Goal: Navigation & Orientation: Find specific page/section

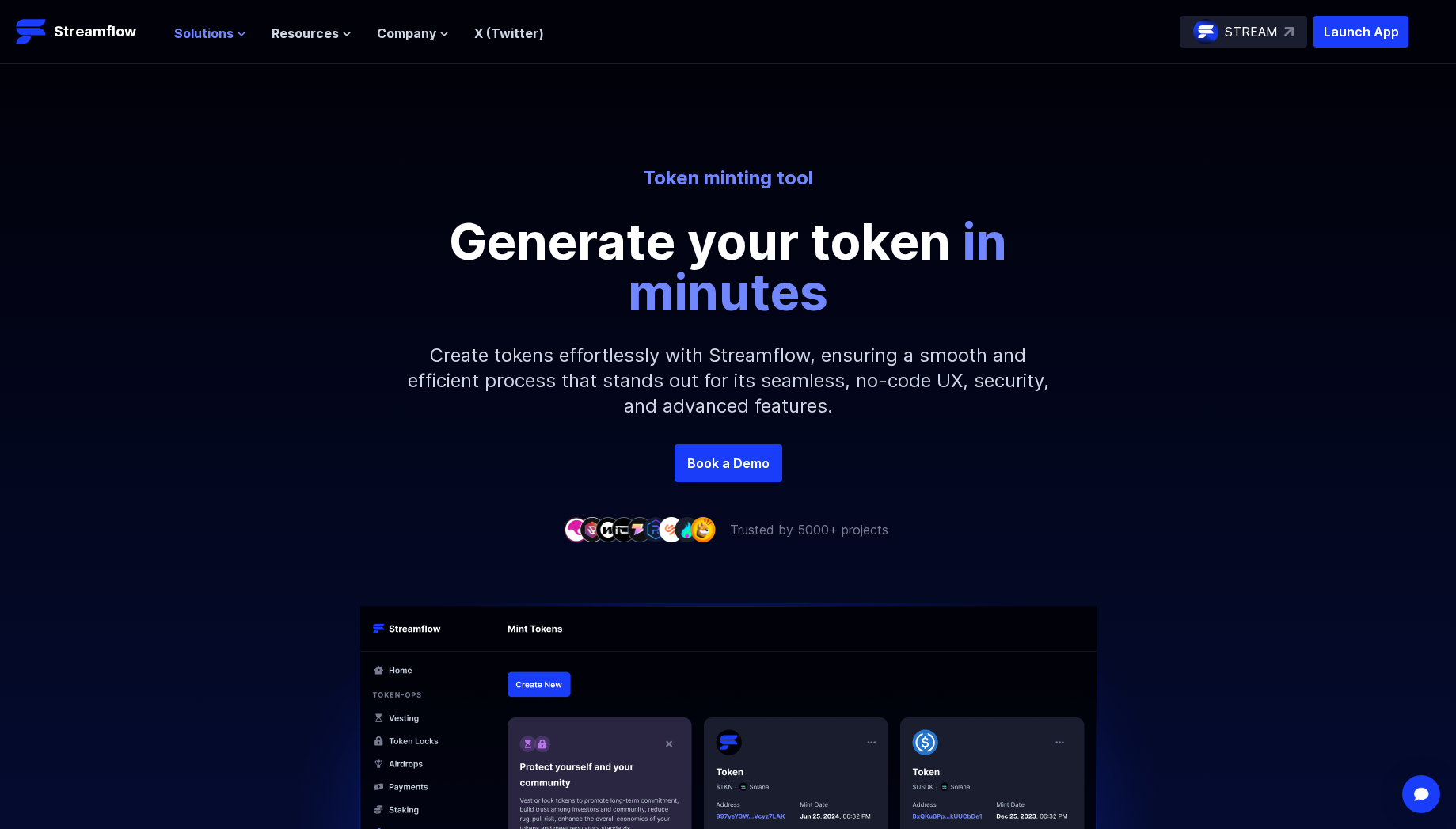
click at [213, 33] on span "Solutions" at bounding box center [204, 33] width 59 height 19
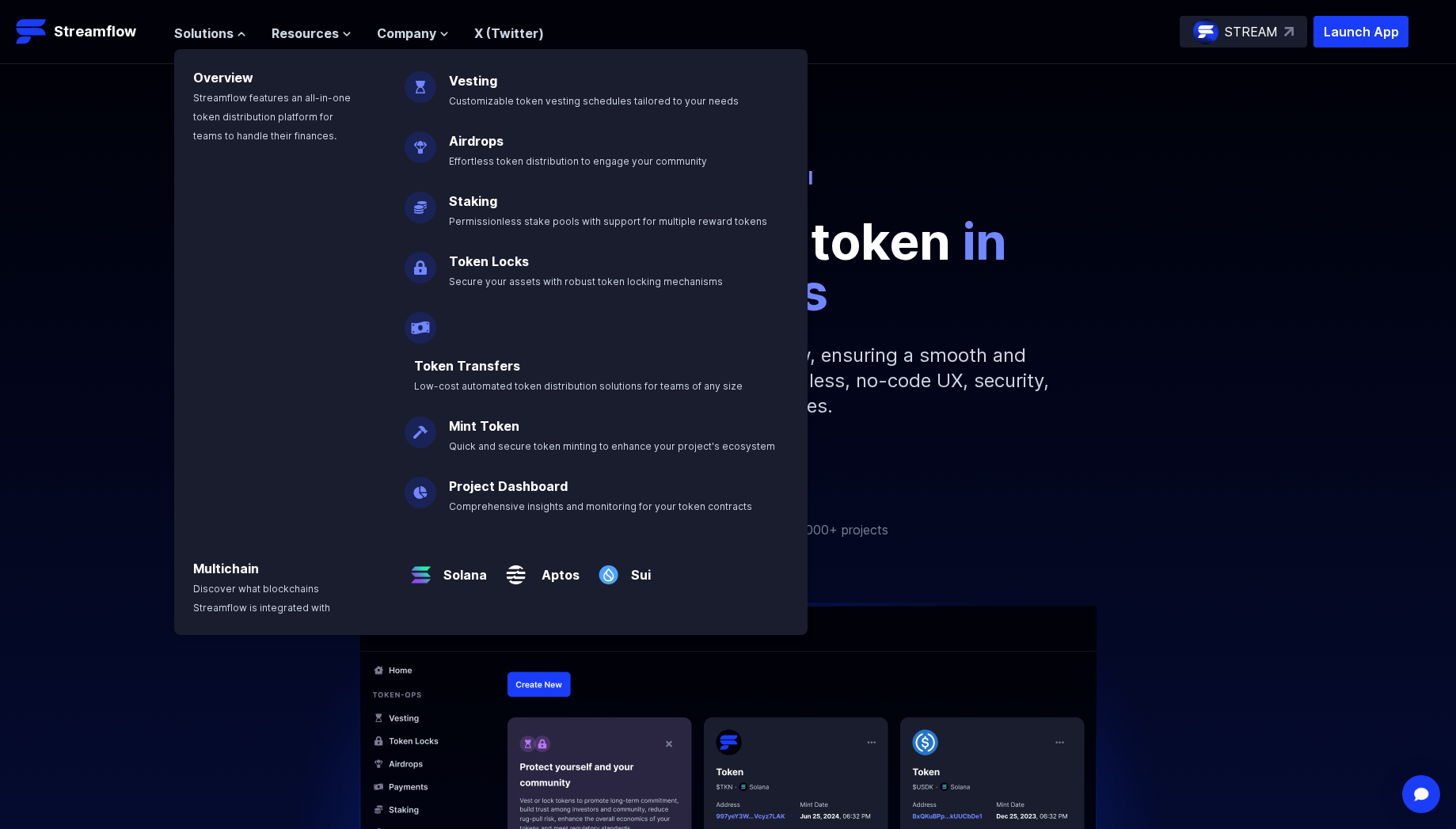
click at [124, 150] on div "Token minting tool Generate your token in minutes Create tokens effortlessly wi…" at bounding box center [728, 254] width 1456 height 380
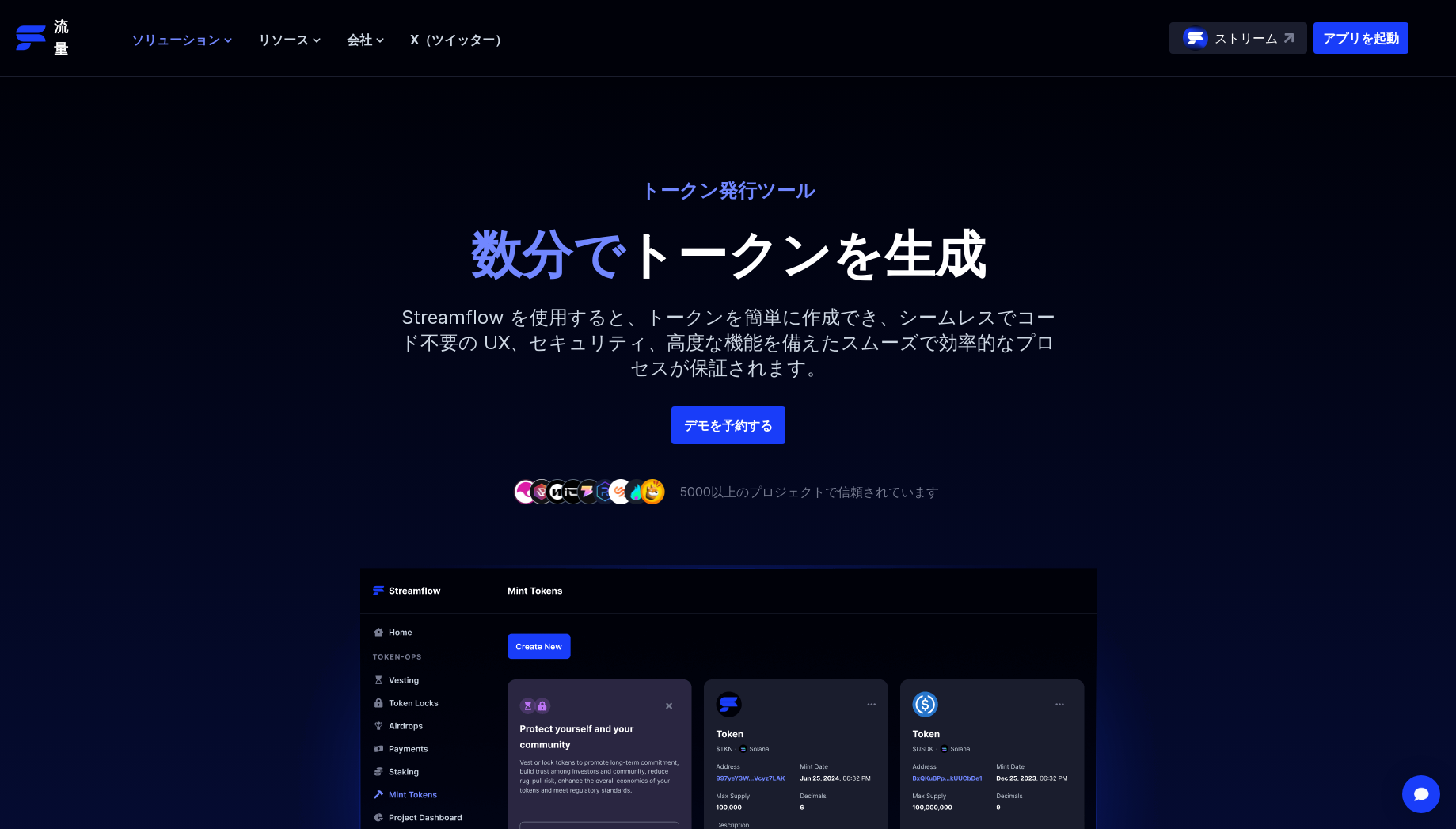
click at [213, 43] on font "ソリューション" at bounding box center [175, 39] width 89 height 16
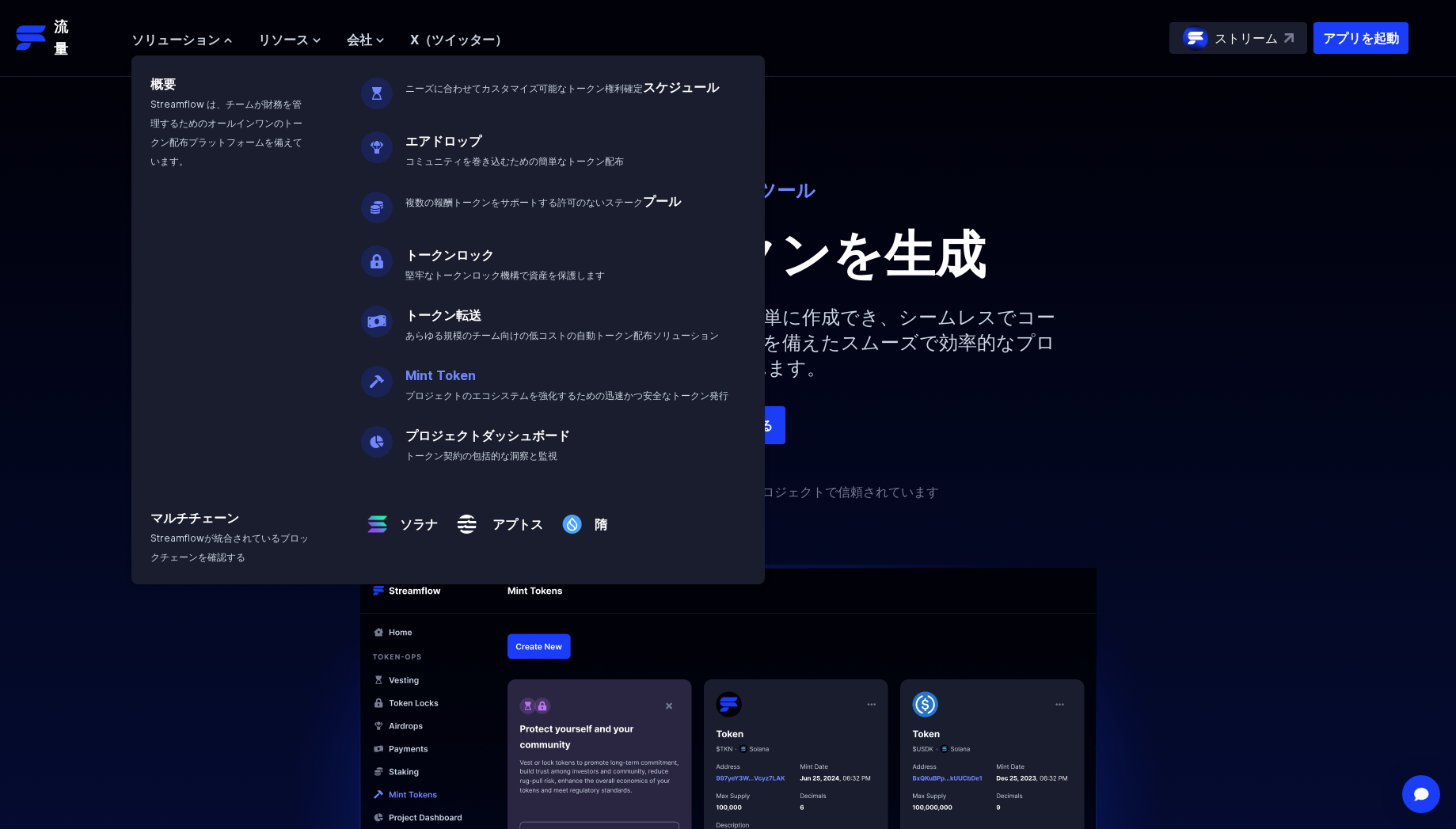
click at [442, 396] on font "プロジェクトのエコシステムを強化するための迅速かつ安全なトークン発行" at bounding box center [567, 395] width 323 height 12
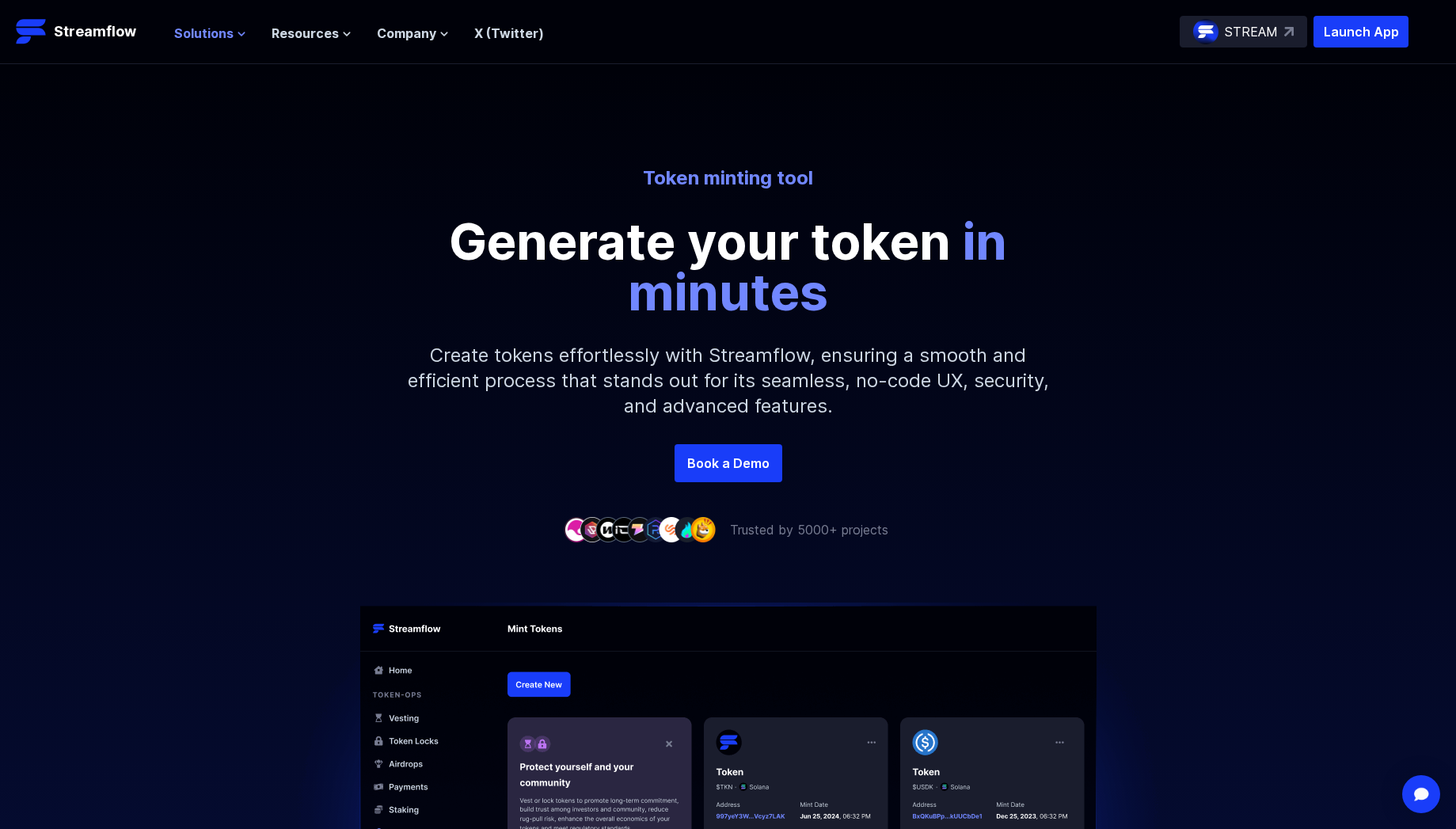
click at [236, 32] on icon at bounding box center [241, 34] width 9 height 9
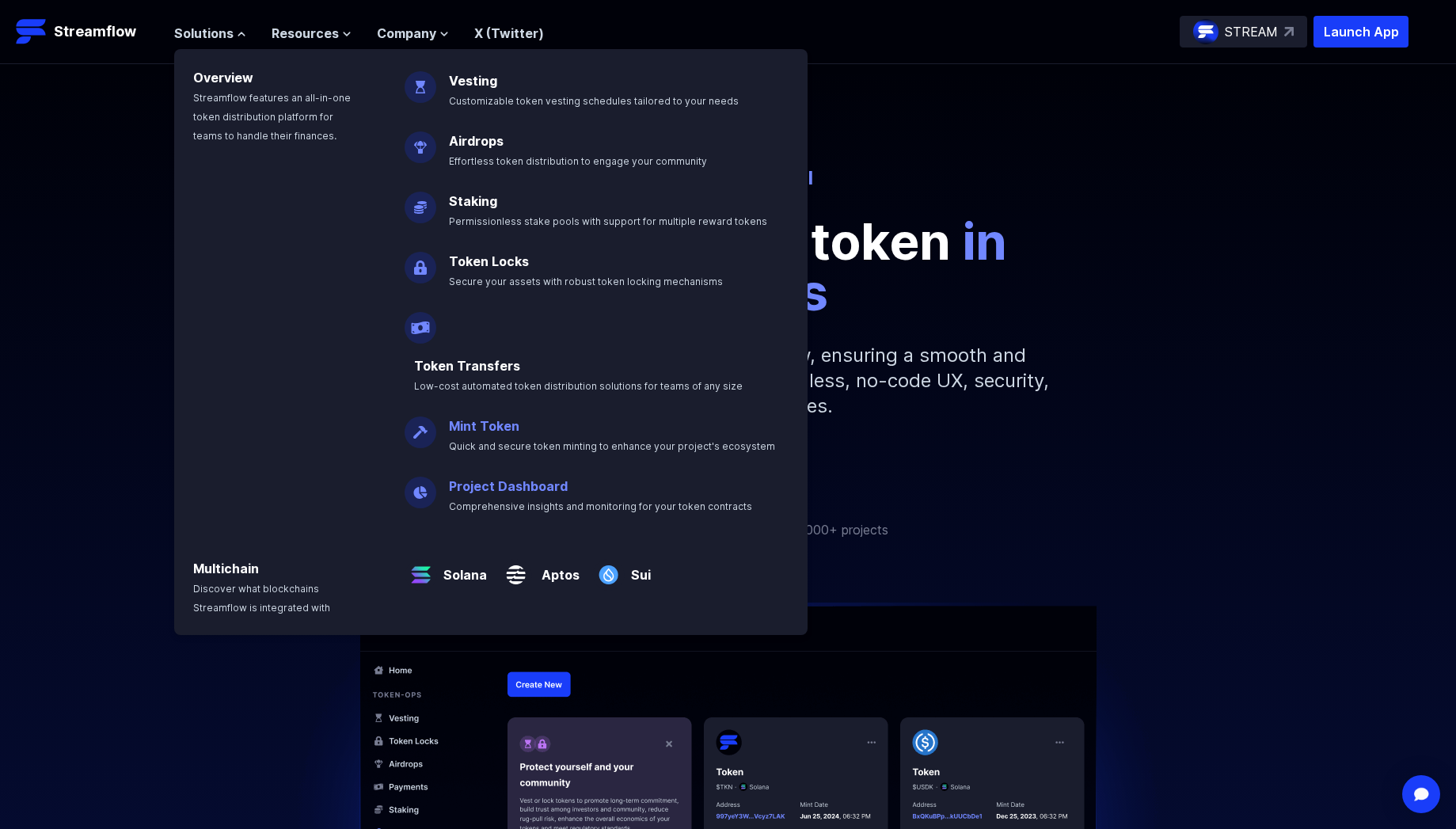
click at [532, 478] on link "Project Dashboard" at bounding box center [508, 486] width 119 height 16
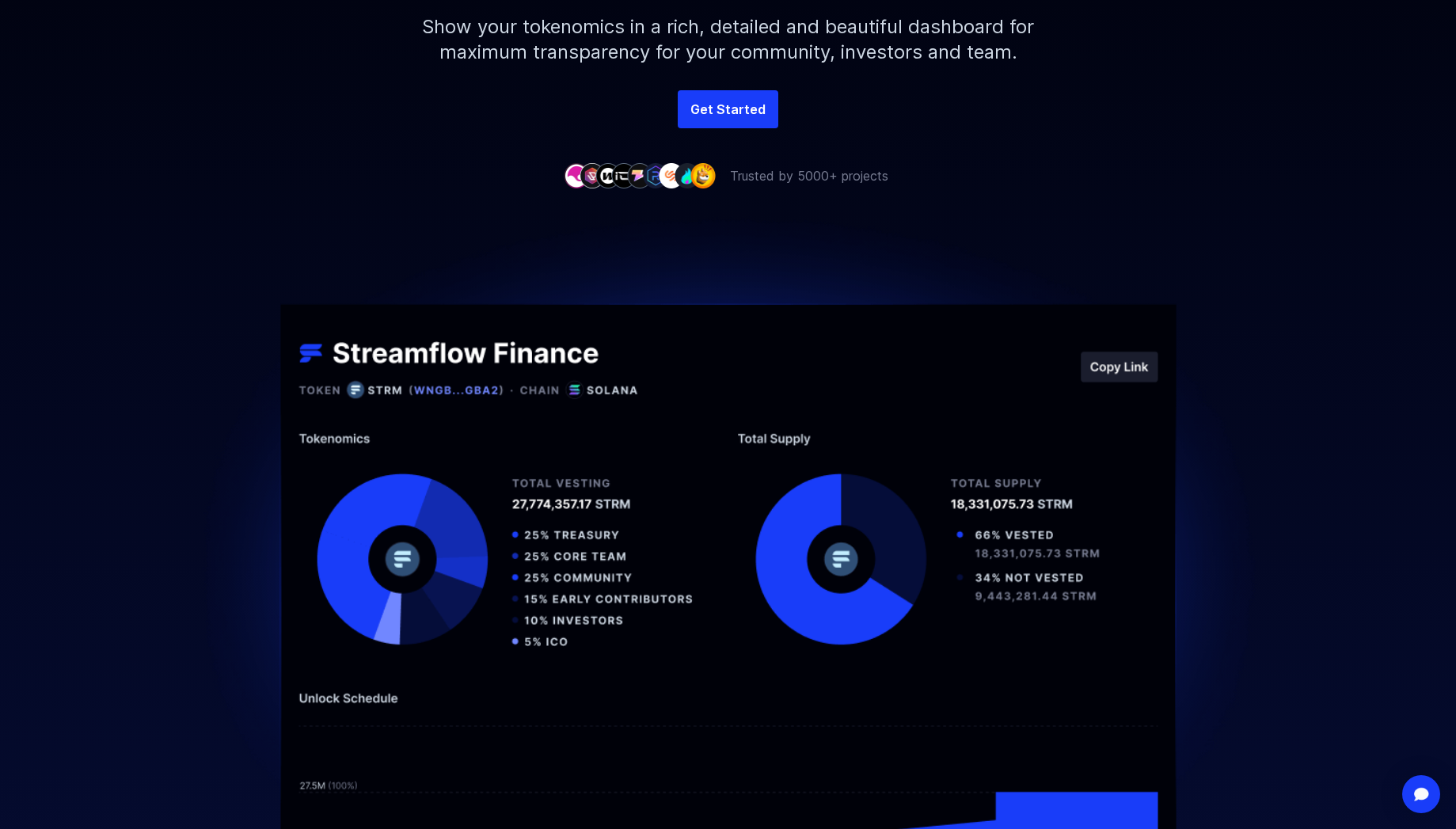
scroll to position [239, 0]
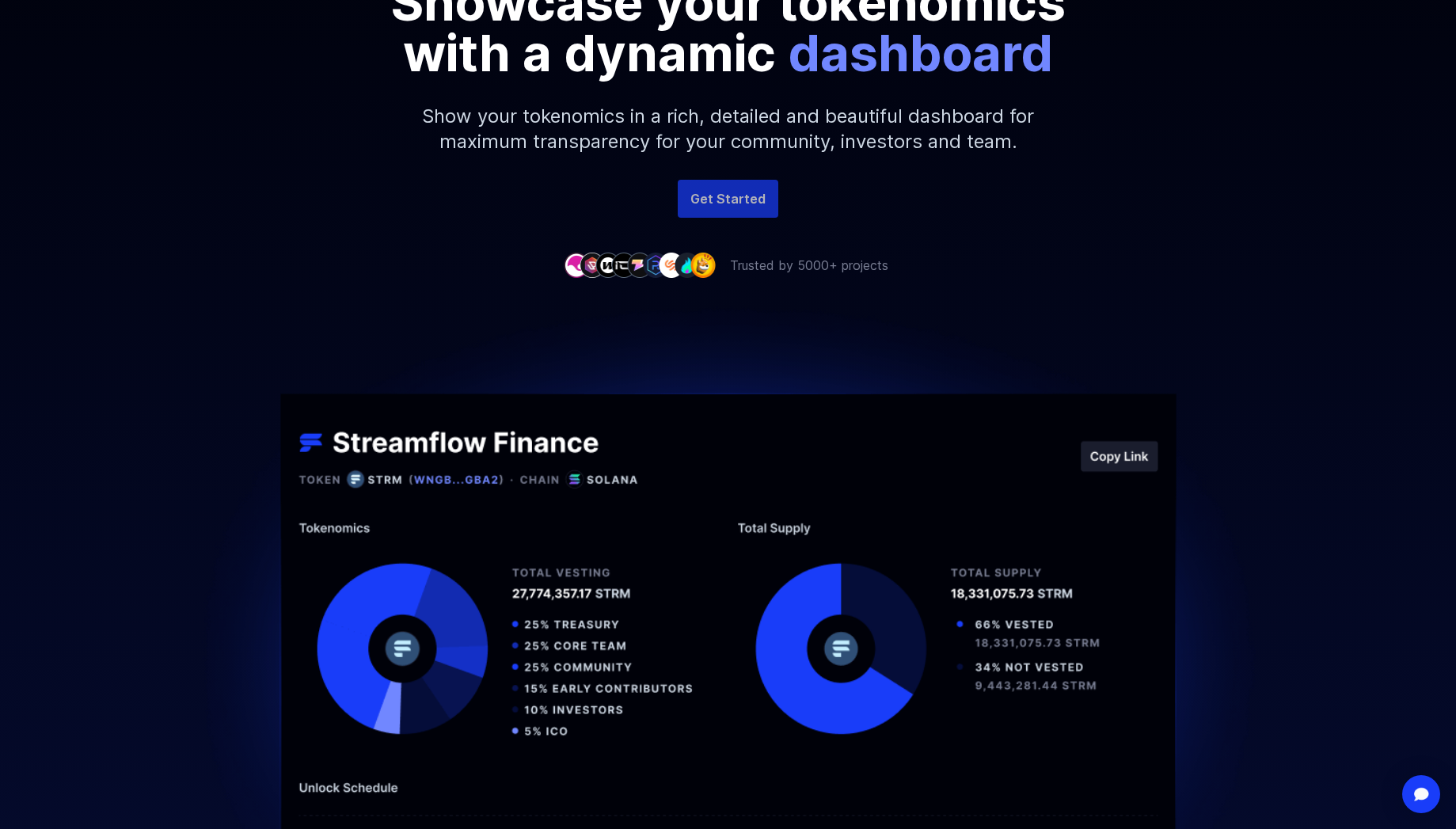
click at [702, 202] on link "Get Started" at bounding box center [728, 198] width 101 height 38
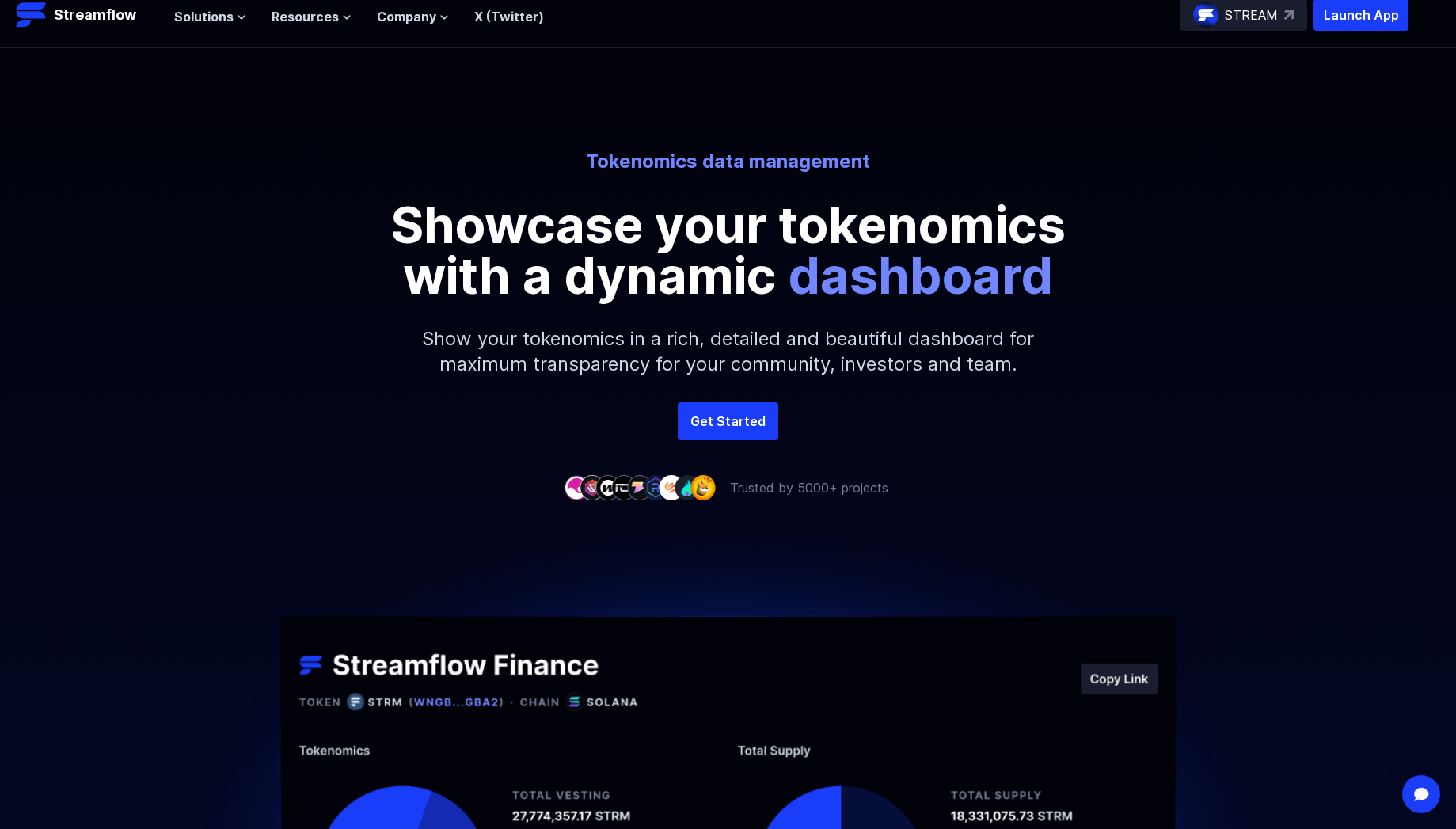
scroll to position [0, 0]
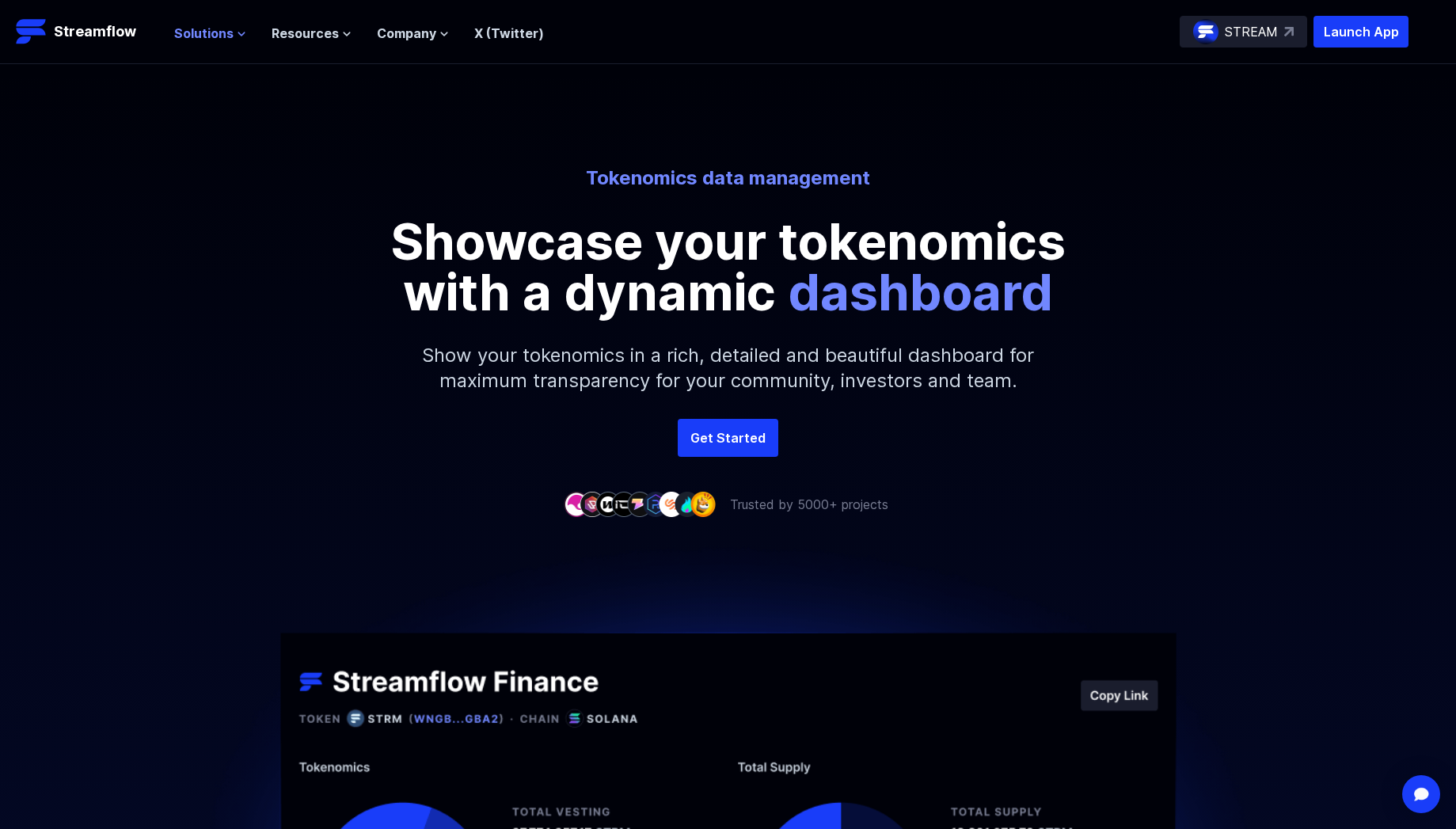
click at [212, 39] on span "Solutions" at bounding box center [204, 33] width 59 height 19
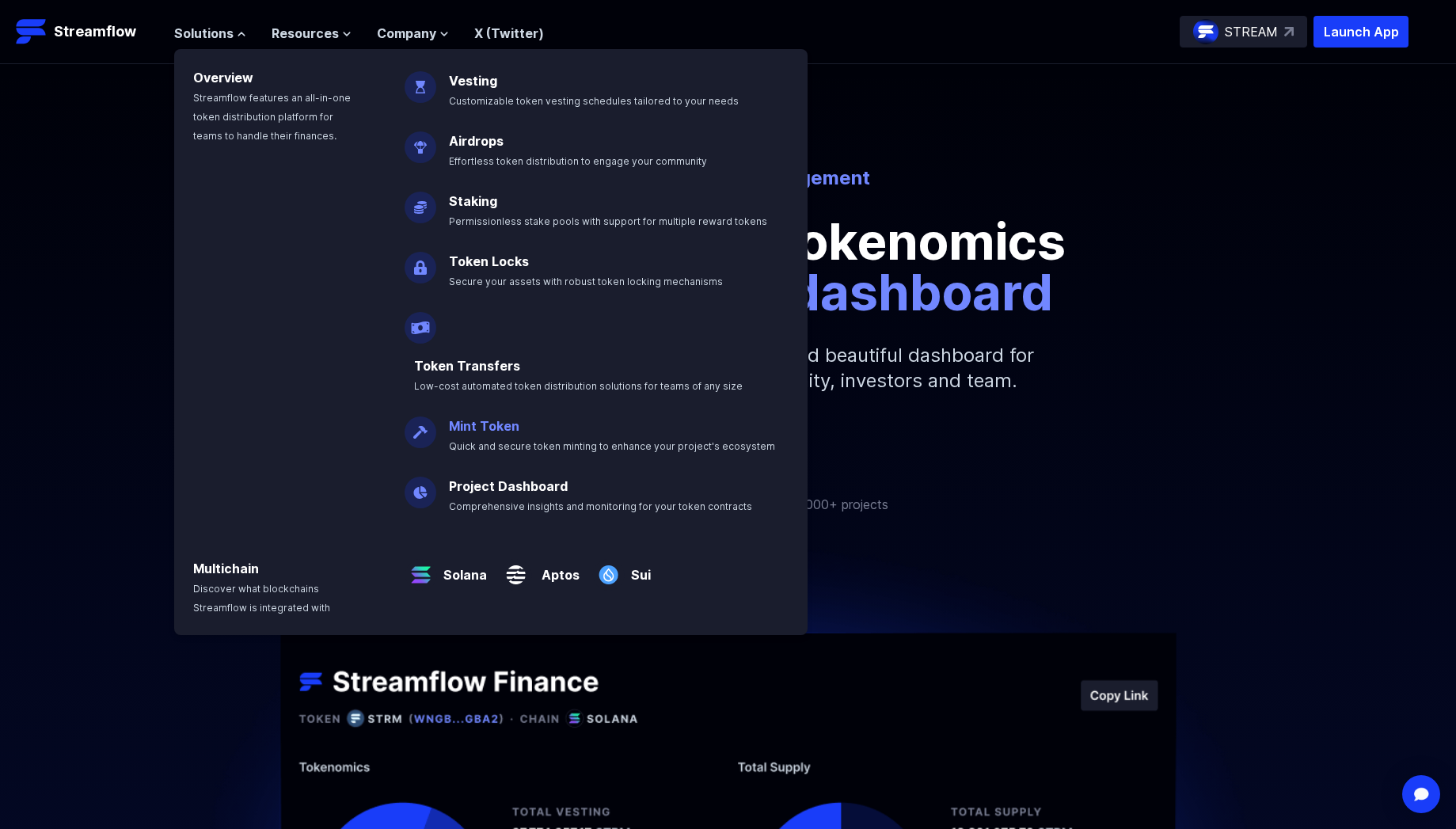
click at [485, 418] on link "Mint Token" at bounding box center [484, 426] width 70 height 16
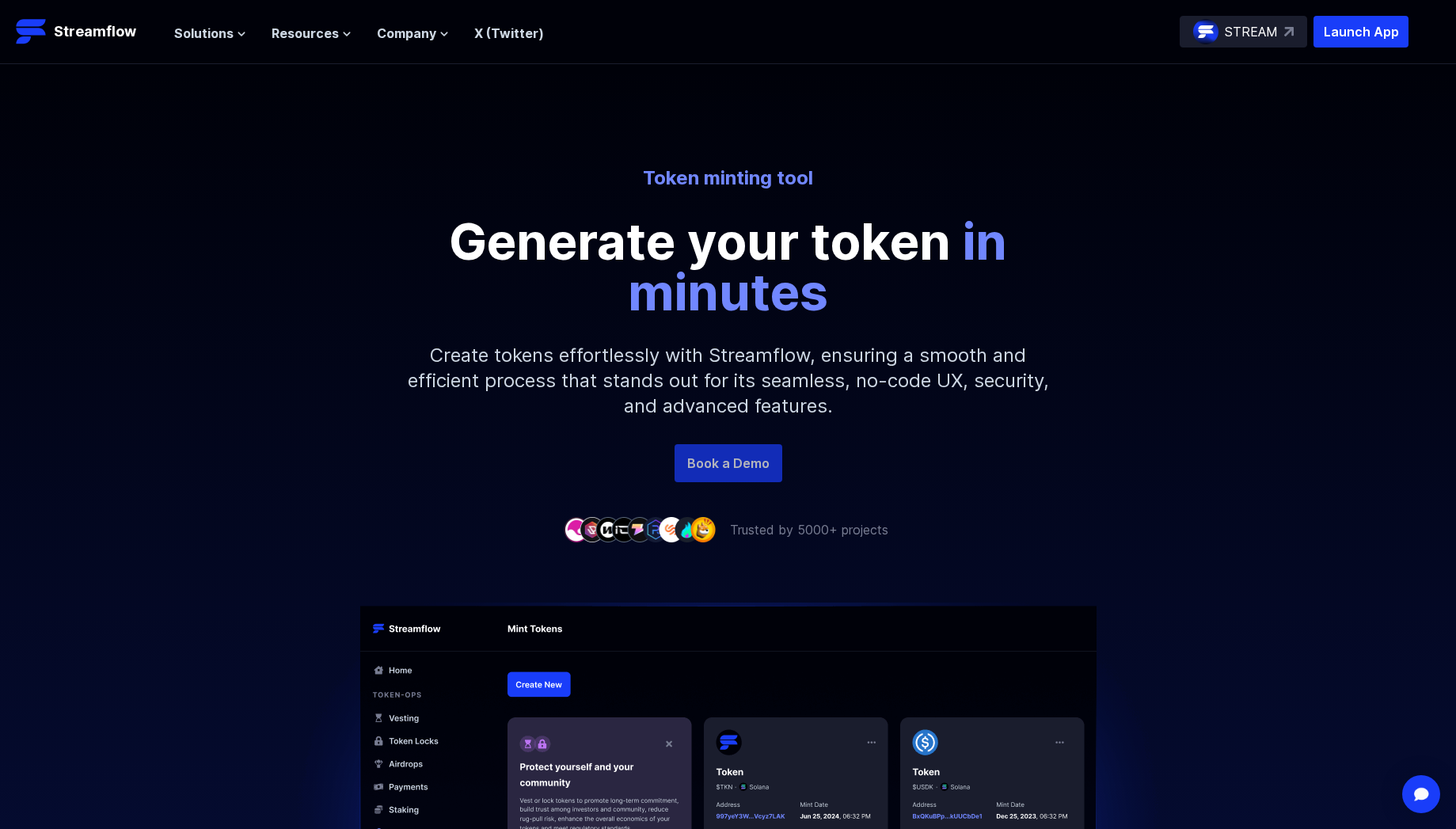
click at [726, 455] on link "Book a Demo" at bounding box center [728, 463] width 108 height 38
click at [302, 37] on span "Resources" at bounding box center [305, 33] width 67 height 19
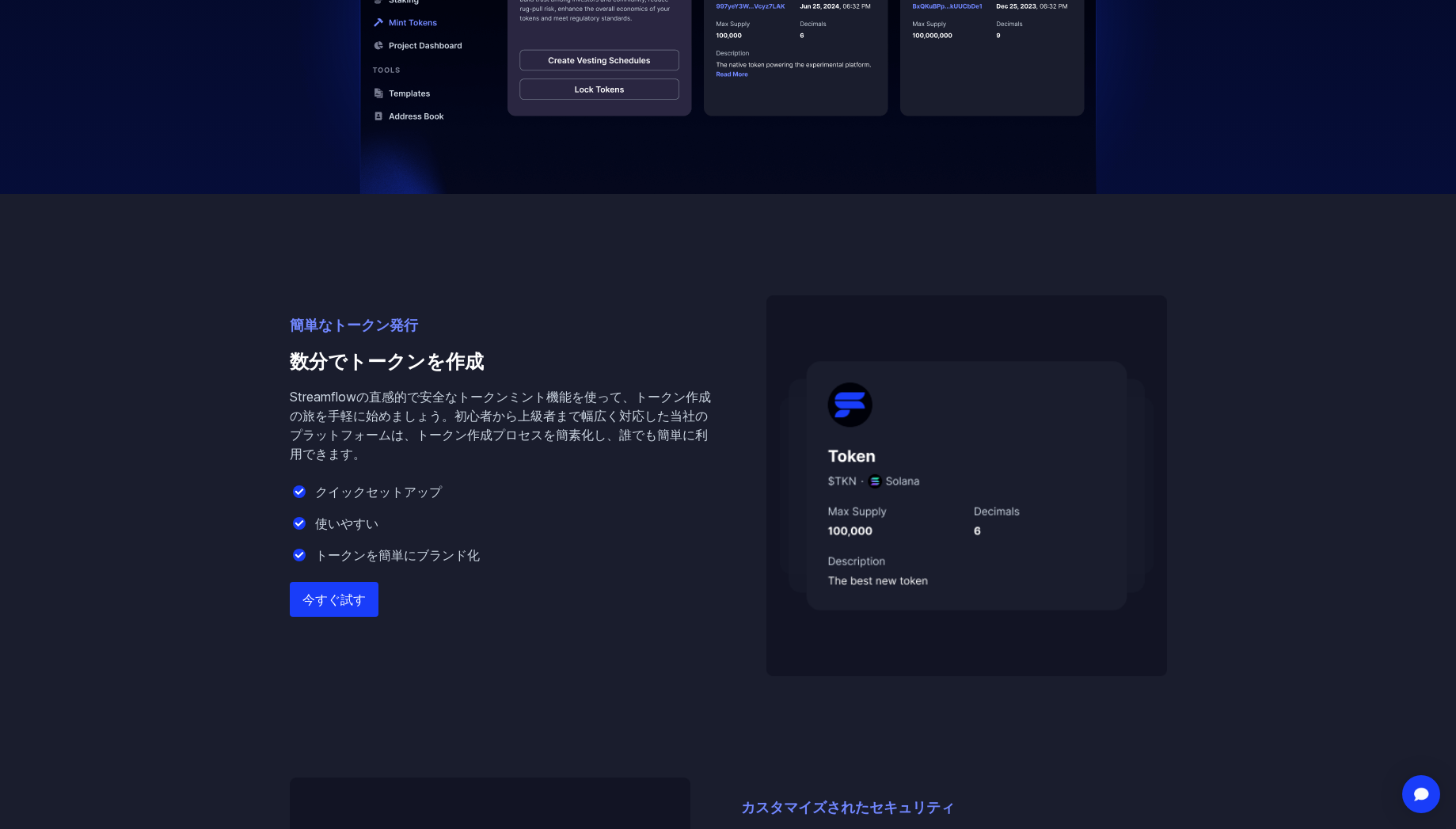
scroll to position [775, 0]
click at [348, 604] on font "今すぐ試す" at bounding box center [334, 596] width 64 height 16
